Goal: Transaction & Acquisition: Obtain resource

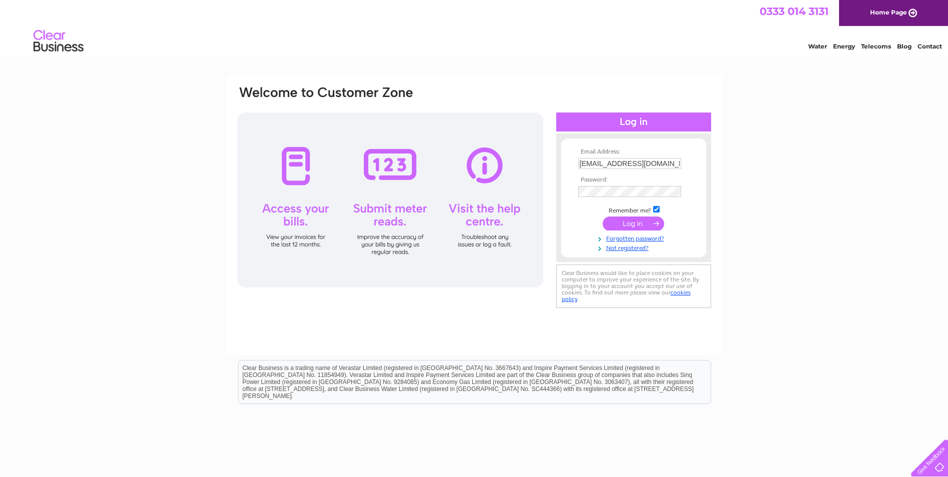
click at [618, 222] on input "submit" at bounding box center [633, 223] width 61 height 14
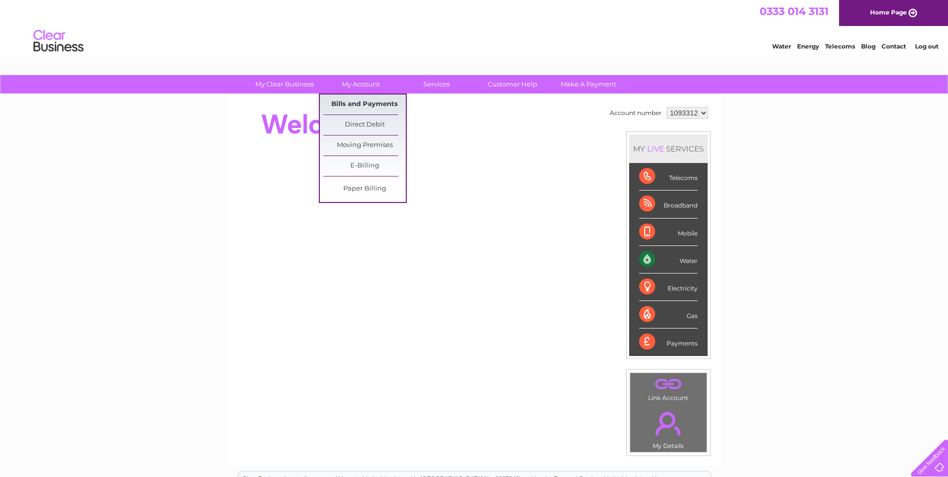
click at [366, 103] on link "Bills and Payments" at bounding box center [364, 104] width 82 height 20
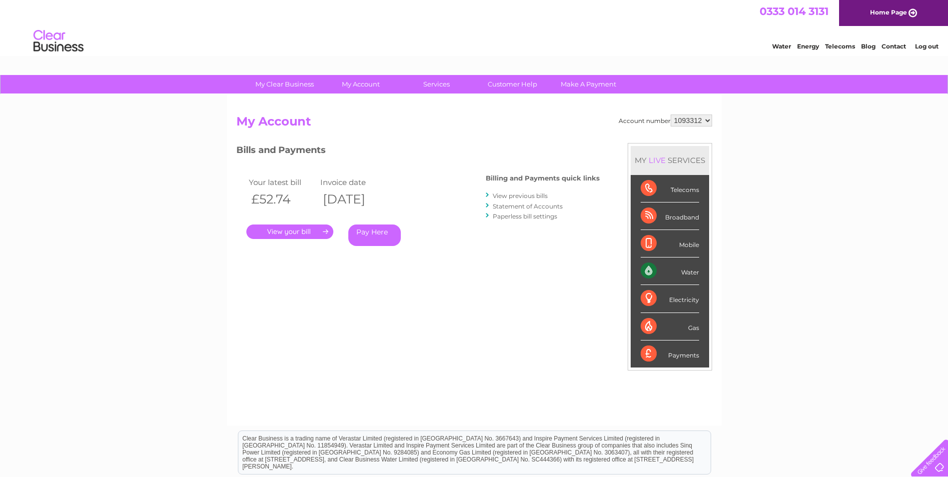
click at [290, 231] on link "." at bounding box center [289, 231] width 87 height 14
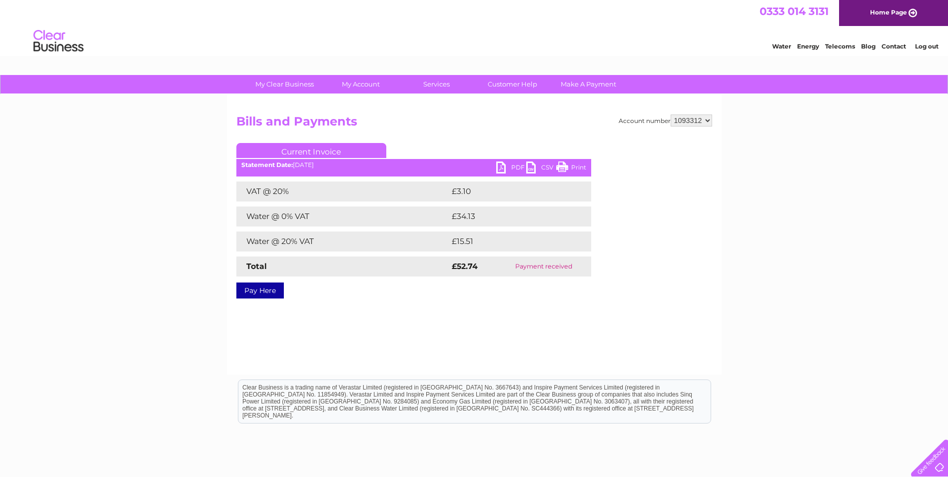
click at [511, 165] on link "PDF" at bounding box center [511, 168] width 30 height 14
